Goal: Task Accomplishment & Management: Manage account settings

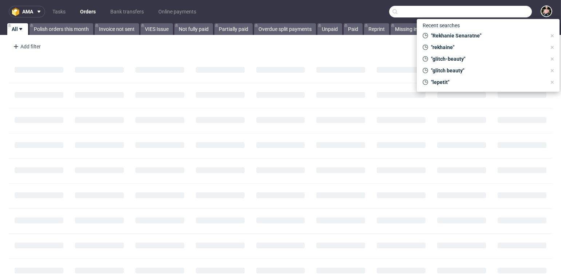
click at [493, 9] on input "text" at bounding box center [460, 12] width 143 height 12
paste input "[URL][DOMAIN_NAME]"
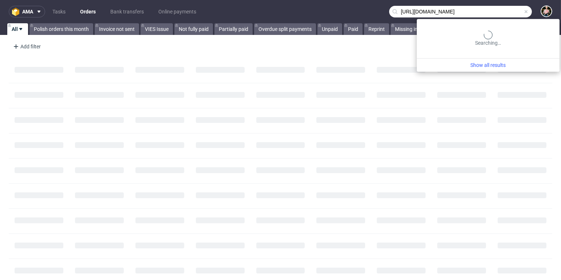
drag, startPoint x: 428, startPoint y: 11, endPoint x: 325, endPoint y: 10, distance: 103.0
click at [325, 10] on nav "ama Tasks Orders Bank transfers Online payments [URL][DOMAIN_NAME]" at bounding box center [280, 11] width 561 height 23
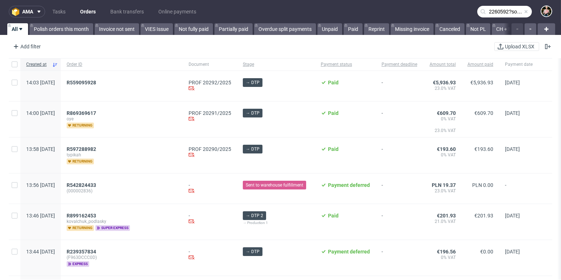
scroll to position [0, 55]
drag, startPoint x: 503, startPoint y: 11, endPoint x: 575, endPoint y: 24, distance: 72.8
click at [561, 24] on html "ama Tasks Orders Bank transfers Online payments 2260592?source=editor&duplicate…" at bounding box center [280, 140] width 561 height 280
type input "2260592"
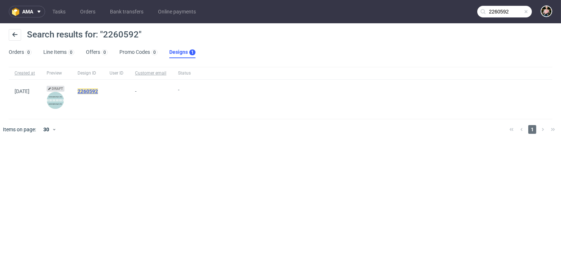
click at [96, 89] on mark "2260592" at bounding box center [88, 91] width 20 height 6
click at [64, 103] on img at bounding box center [55, 100] width 17 height 17
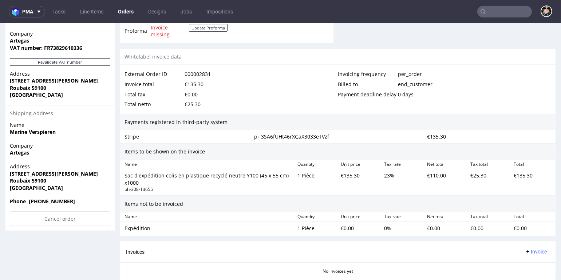
scroll to position [471, 0]
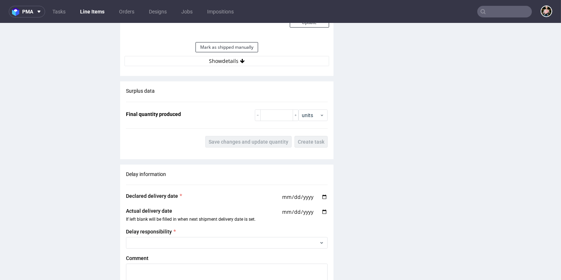
scroll to position [783, 0]
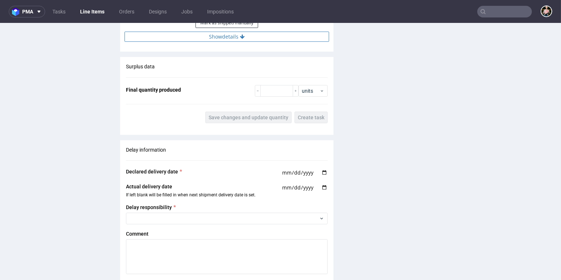
click at [227, 37] on button "Show details" at bounding box center [227, 37] width 205 height 10
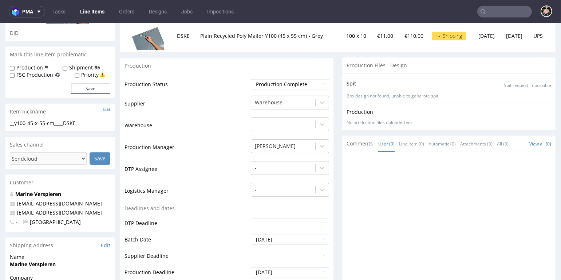
scroll to position [0, 0]
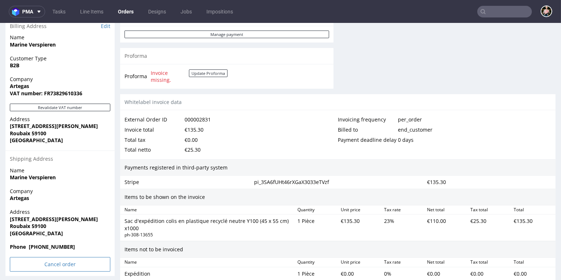
scroll to position [435, 0]
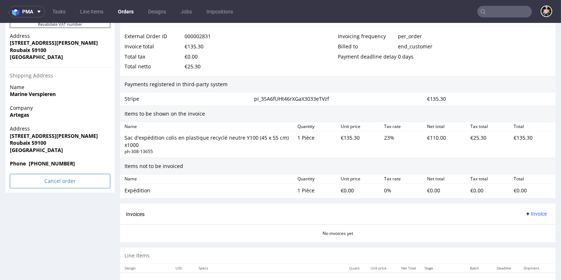
click at [51, 181] on input "Cancel order" at bounding box center [60, 181] width 100 height 15
click at [47, 161] on link "Yes" at bounding box center [49, 161] width 21 height 11
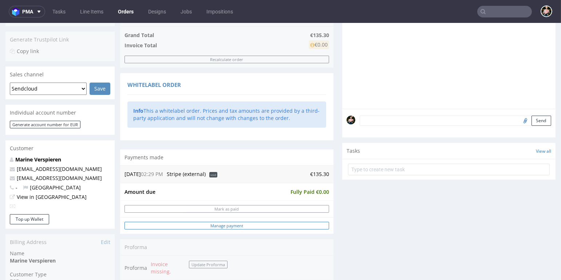
scroll to position [164, 0]
